Goal: Navigation & Orientation: Find specific page/section

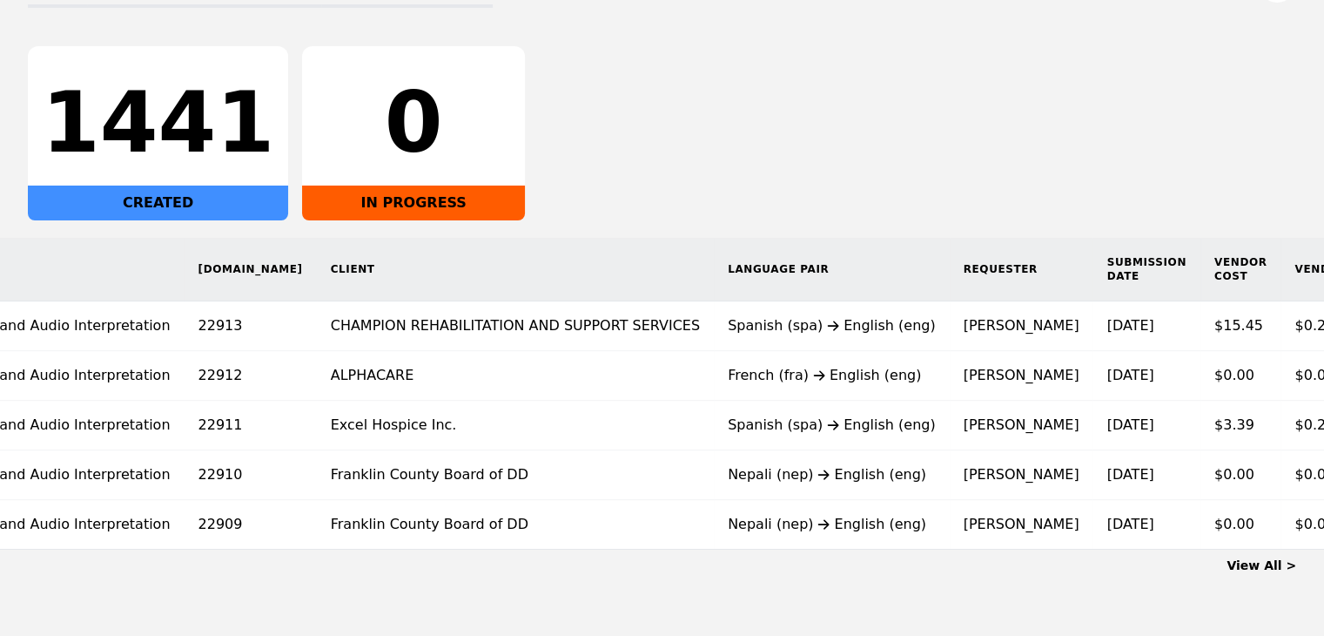
scroll to position [0, 146]
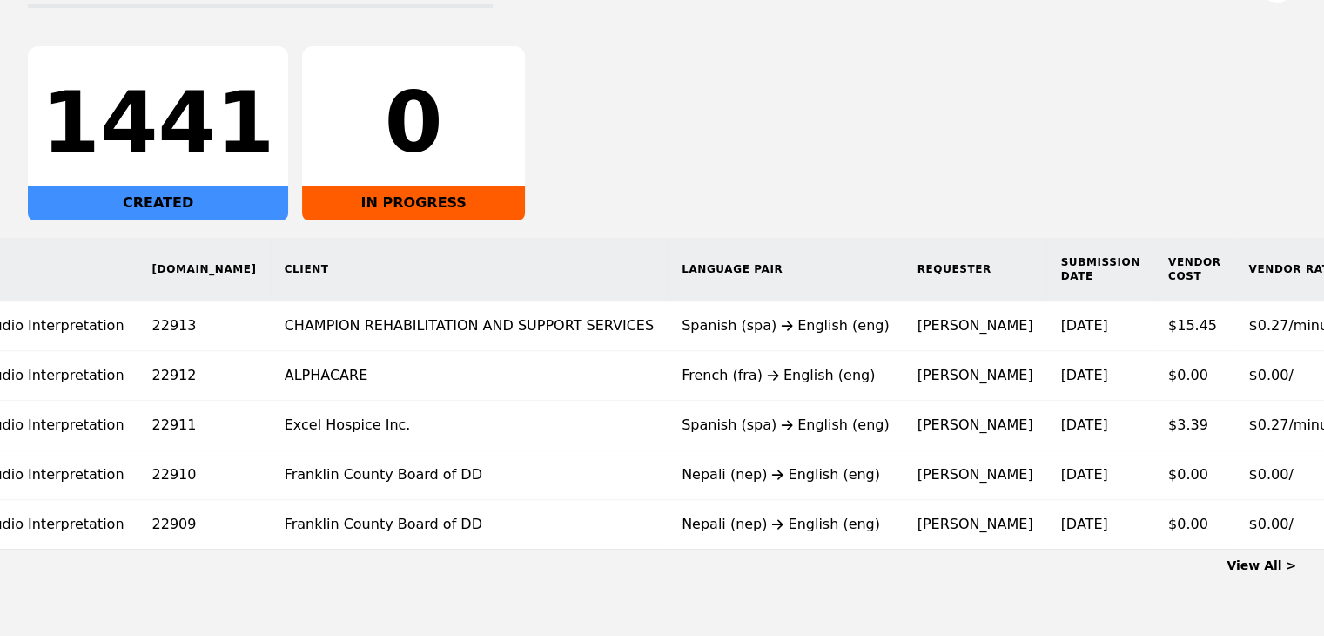
click at [1278, 572] on link "View All >" at bounding box center [1262, 565] width 70 height 14
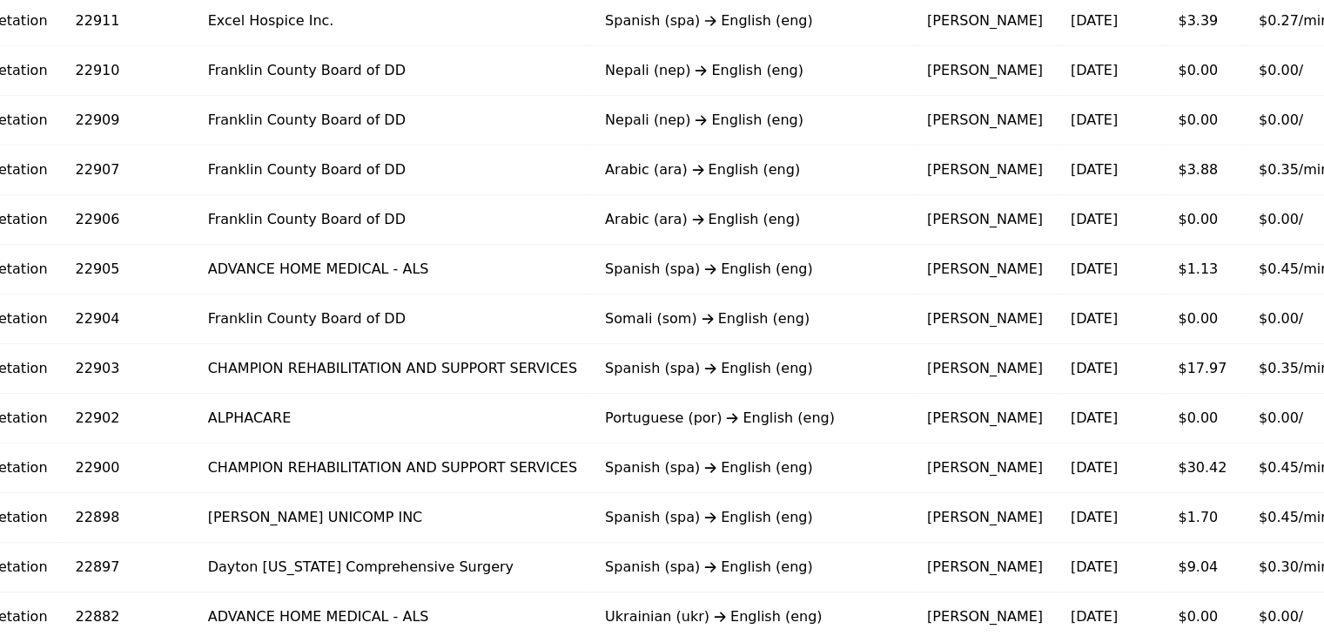
scroll to position [459, 0]
